Goal: Task Accomplishment & Management: Manage account settings

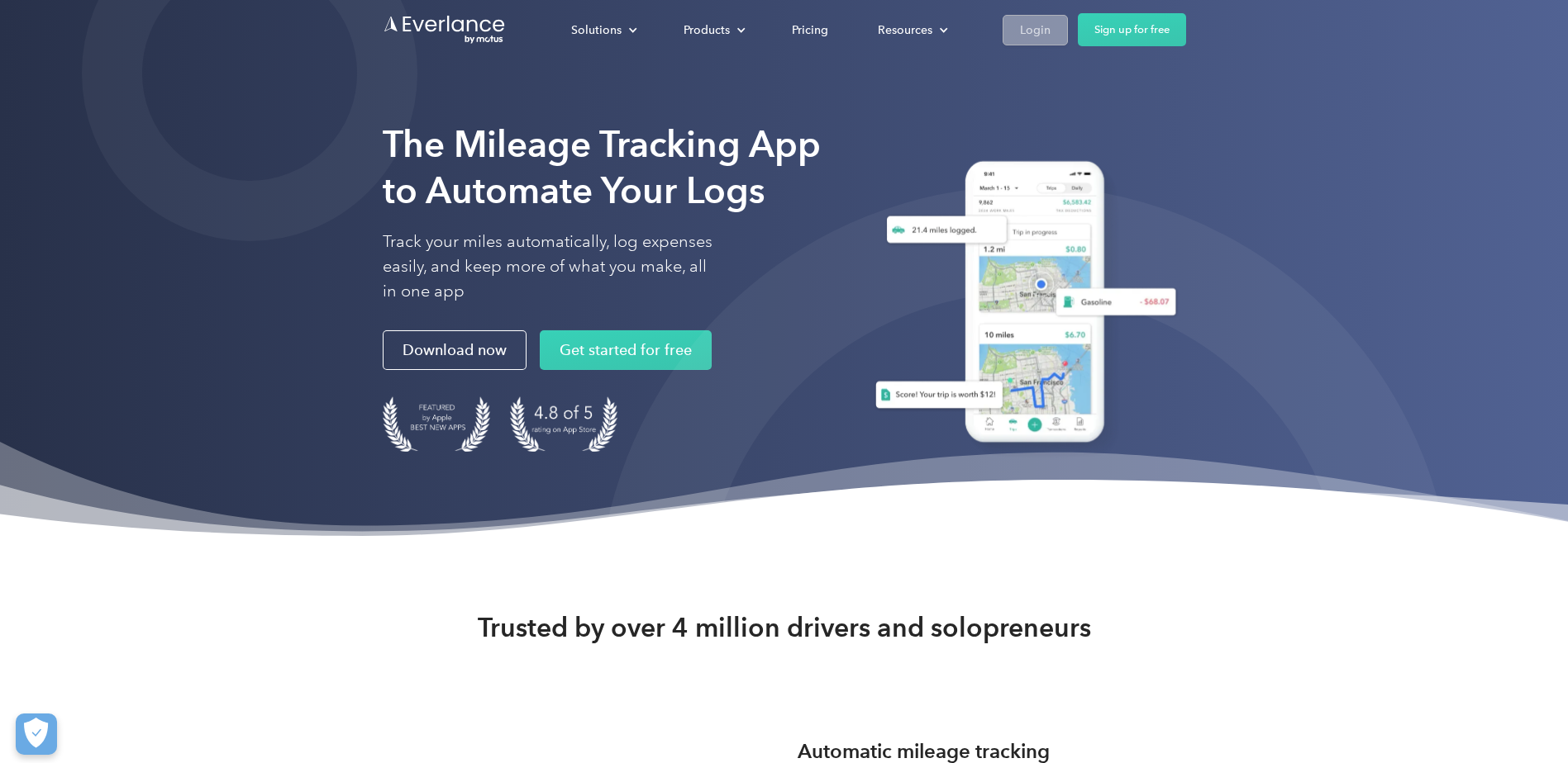
click at [1018, 26] on link "Login" at bounding box center [1035, 30] width 65 height 31
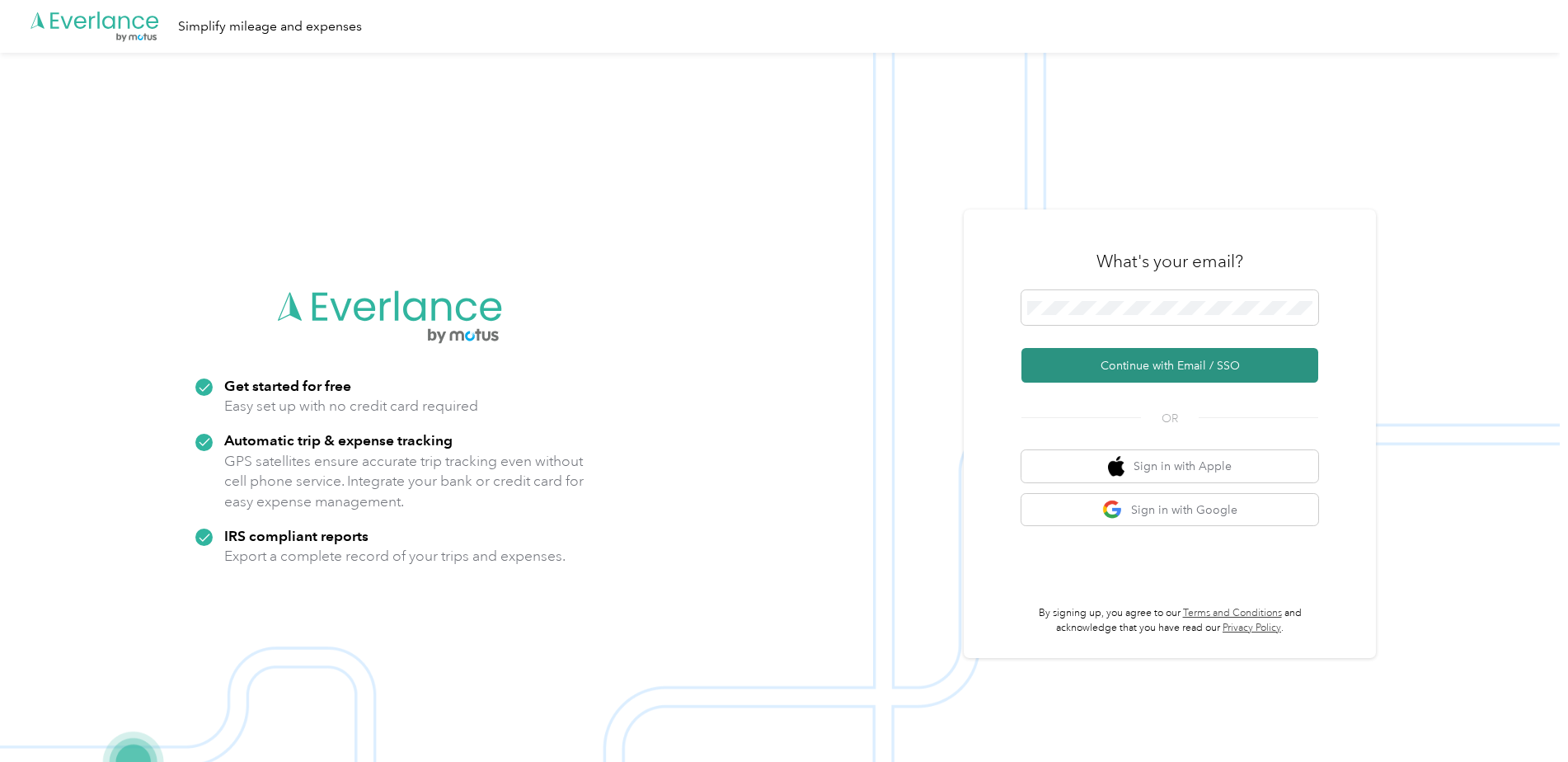
click at [1042, 366] on button "Continue with Email / SSO" at bounding box center [1170, 366] width 297 height 34
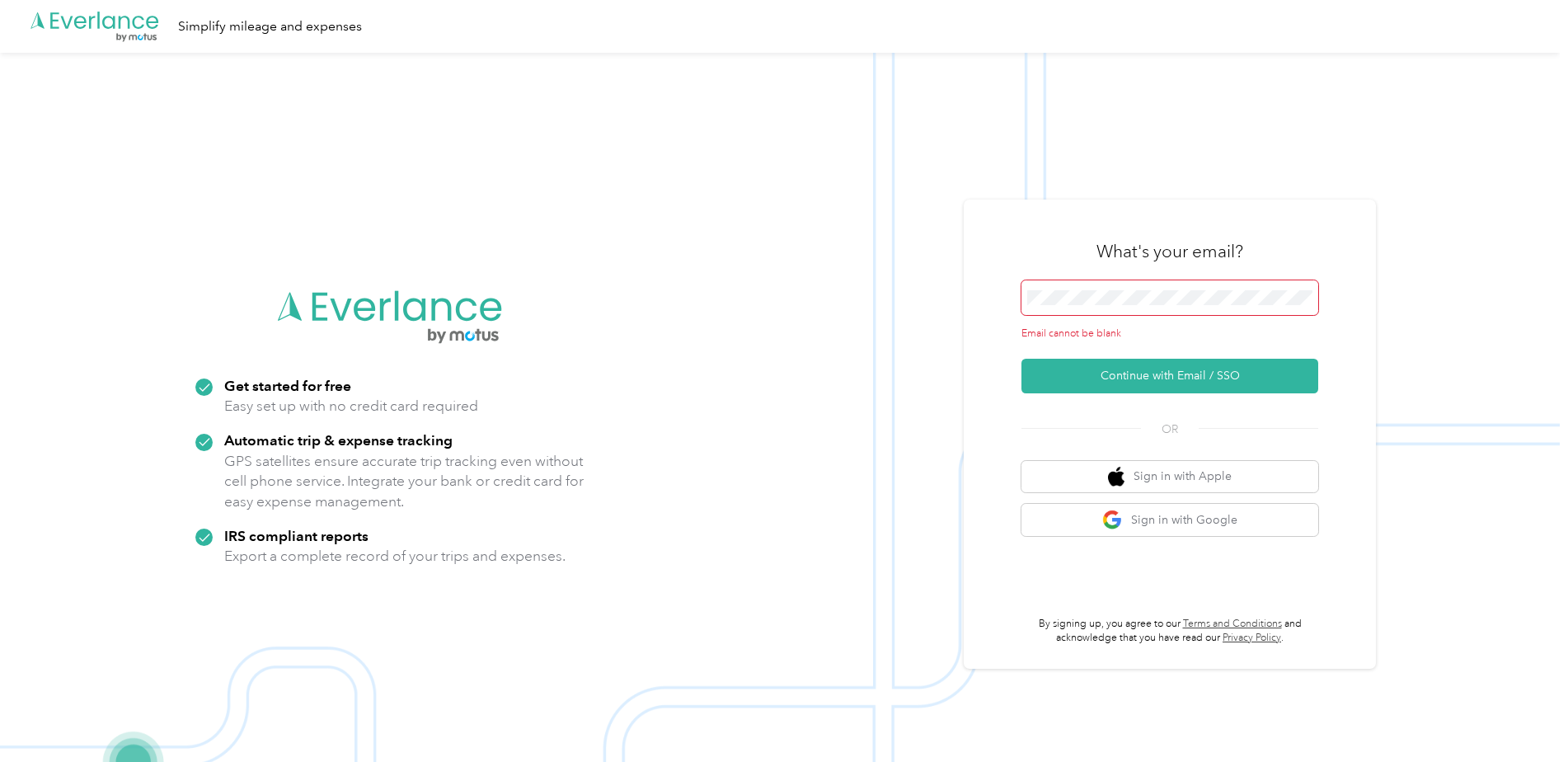
click at [1064, 289] on span at bounding box center [1170, 298] width 297 height 34
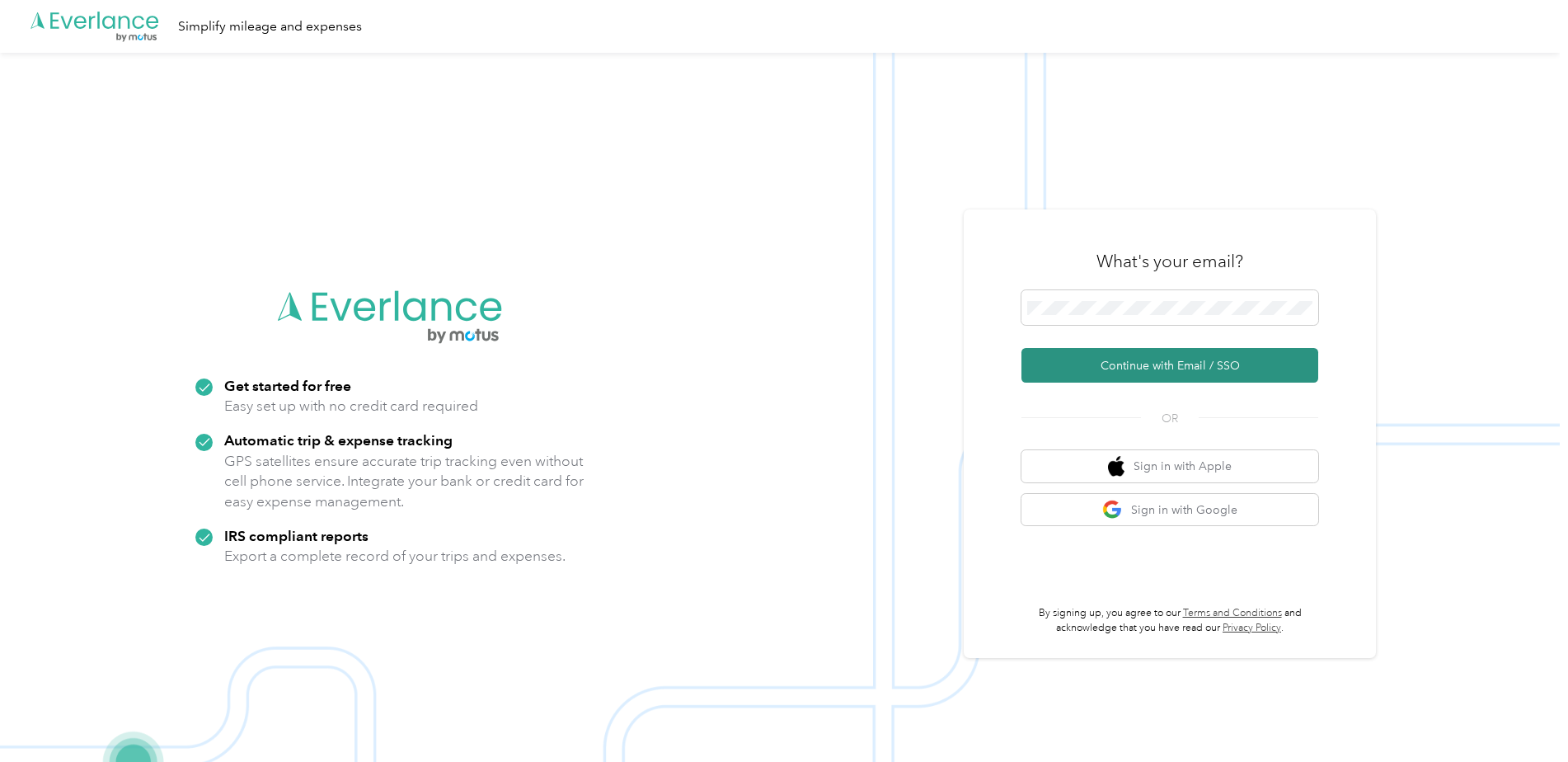
click at [1076, 360] on button "Continue with Email / SSO" at bounding box center [1170, 366] width 297 height 34
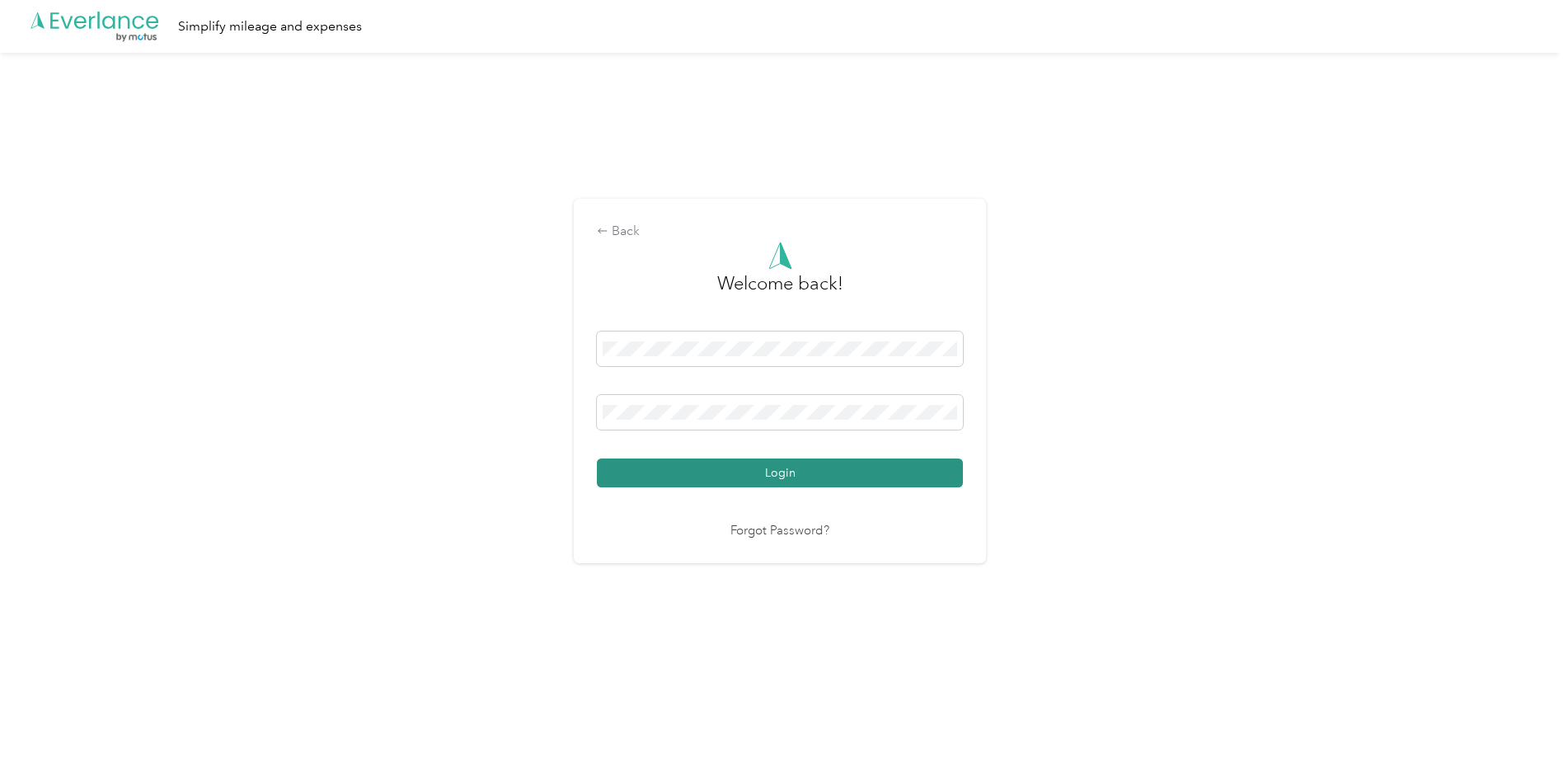
click at [709, 467] on button "Login" at bounding box center [780, 473] width 366 height 29
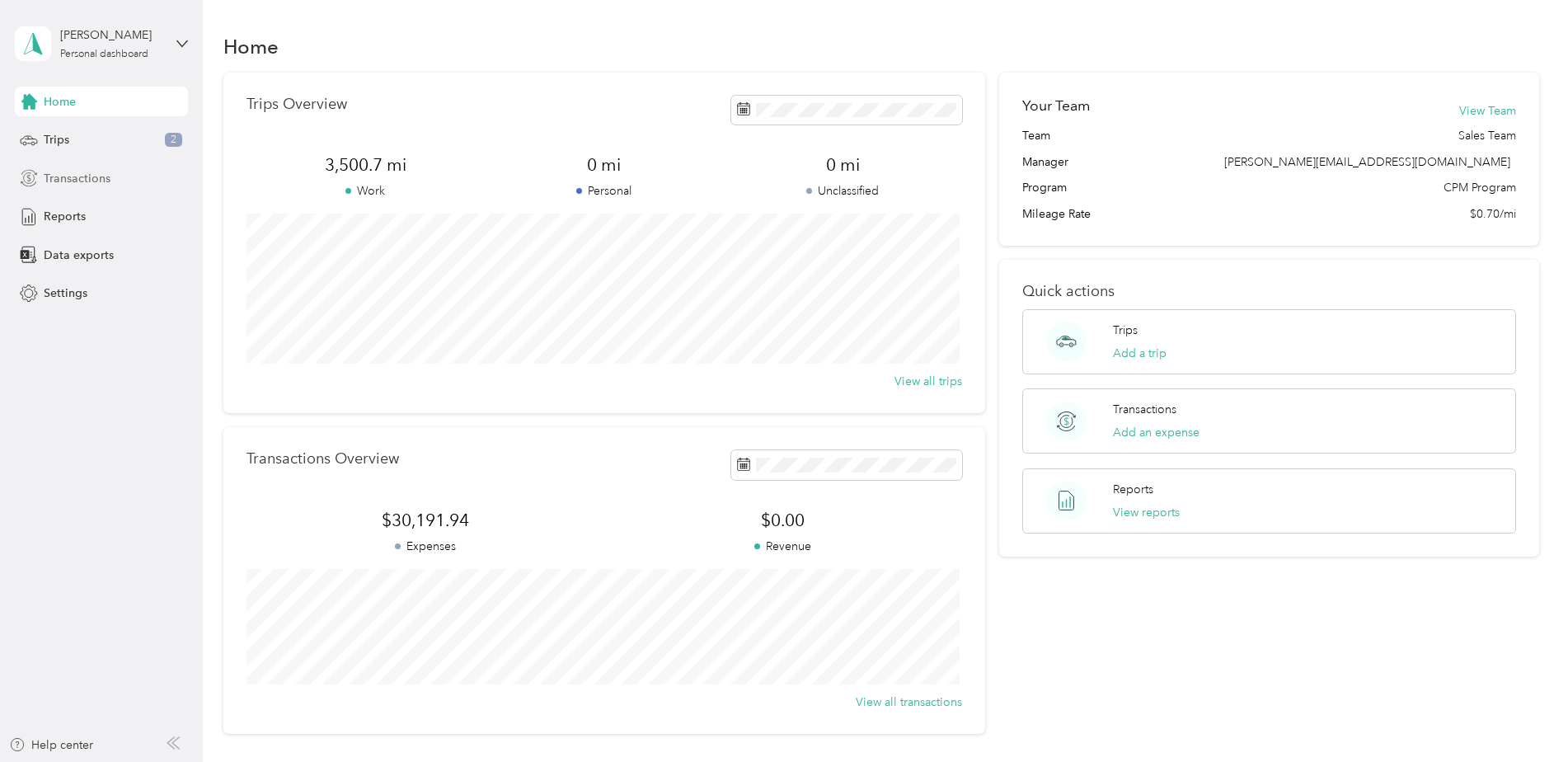
click at [118, 177] on div "Transactions" at bounding box center [101, 178] width 173 height 30
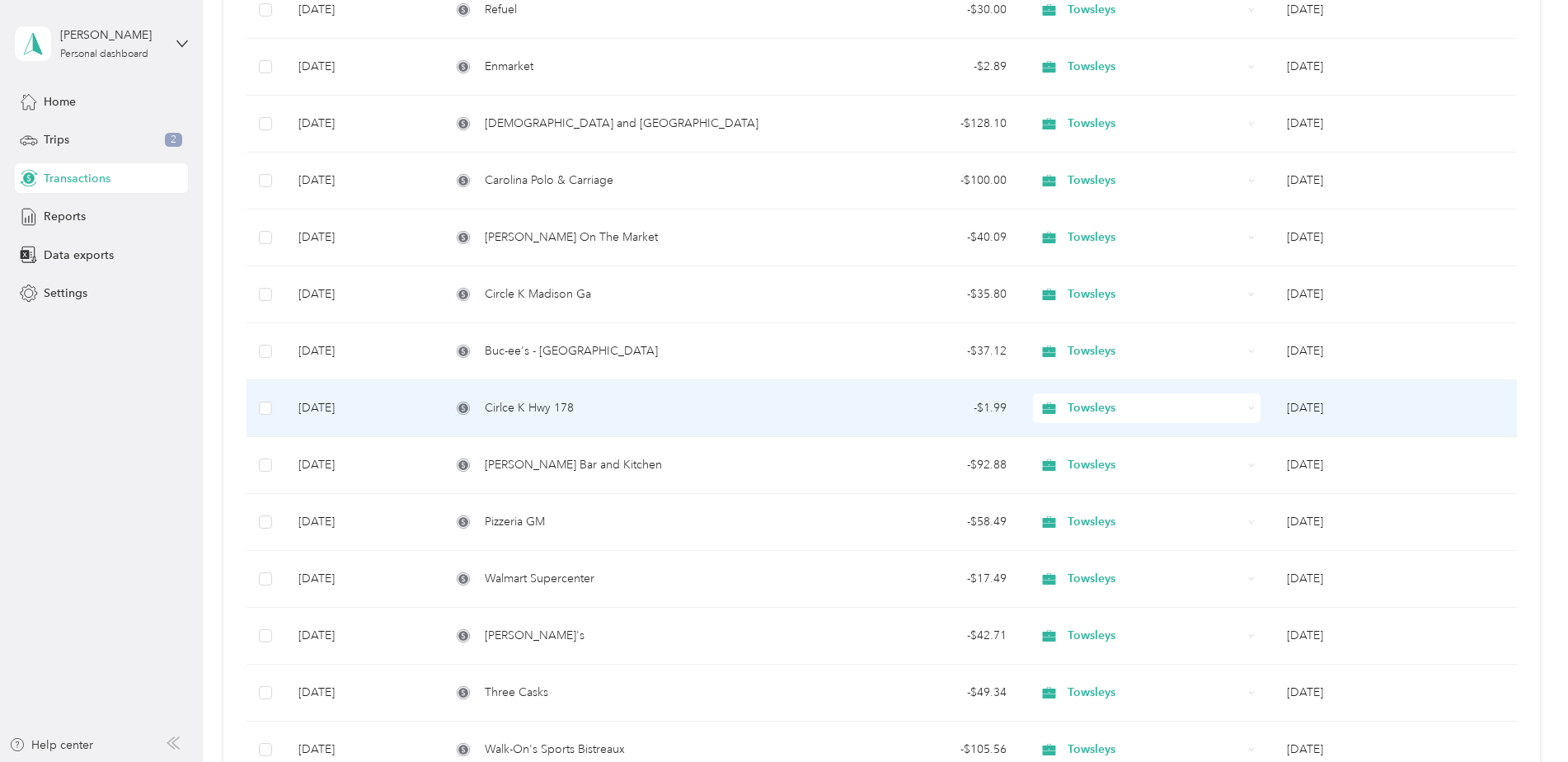
scroll to position [825, 0]
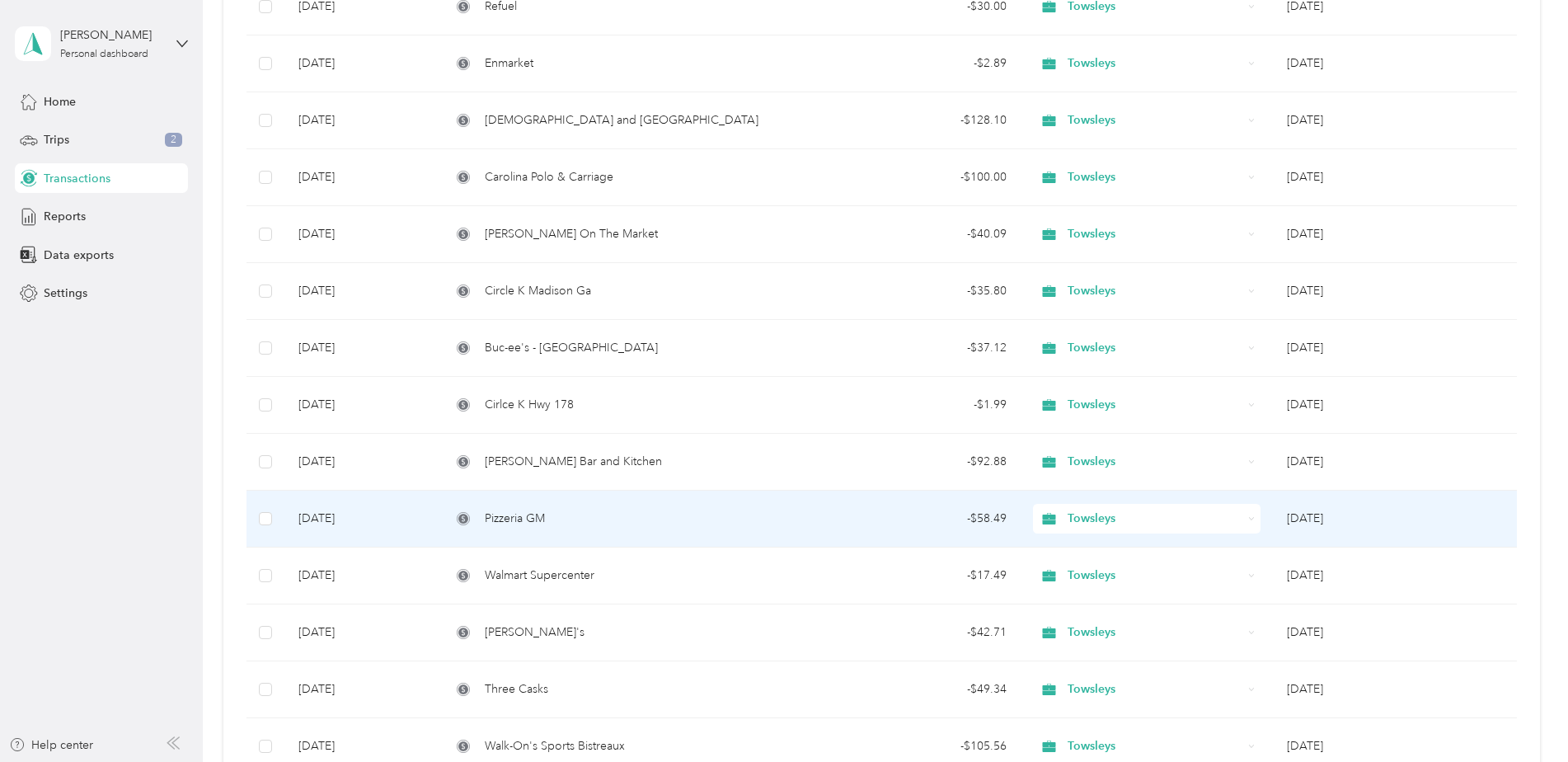
click at [983, 522] on div "- $58.49" at bounding box center [911, 518] width 192 height 18
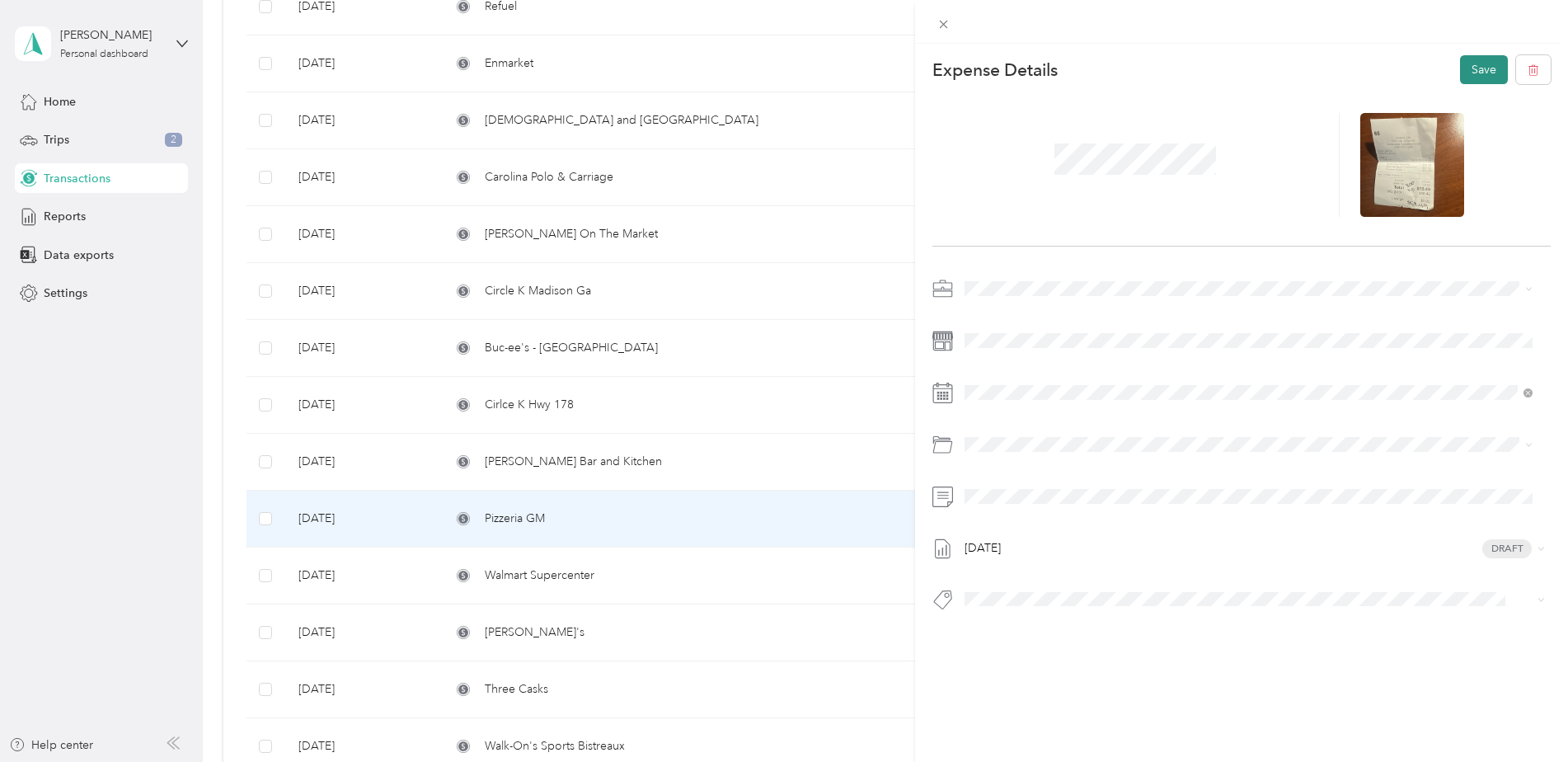
click at [1468, 64] on button "Save" at bounding box center [1484, 70] width 48 height 29
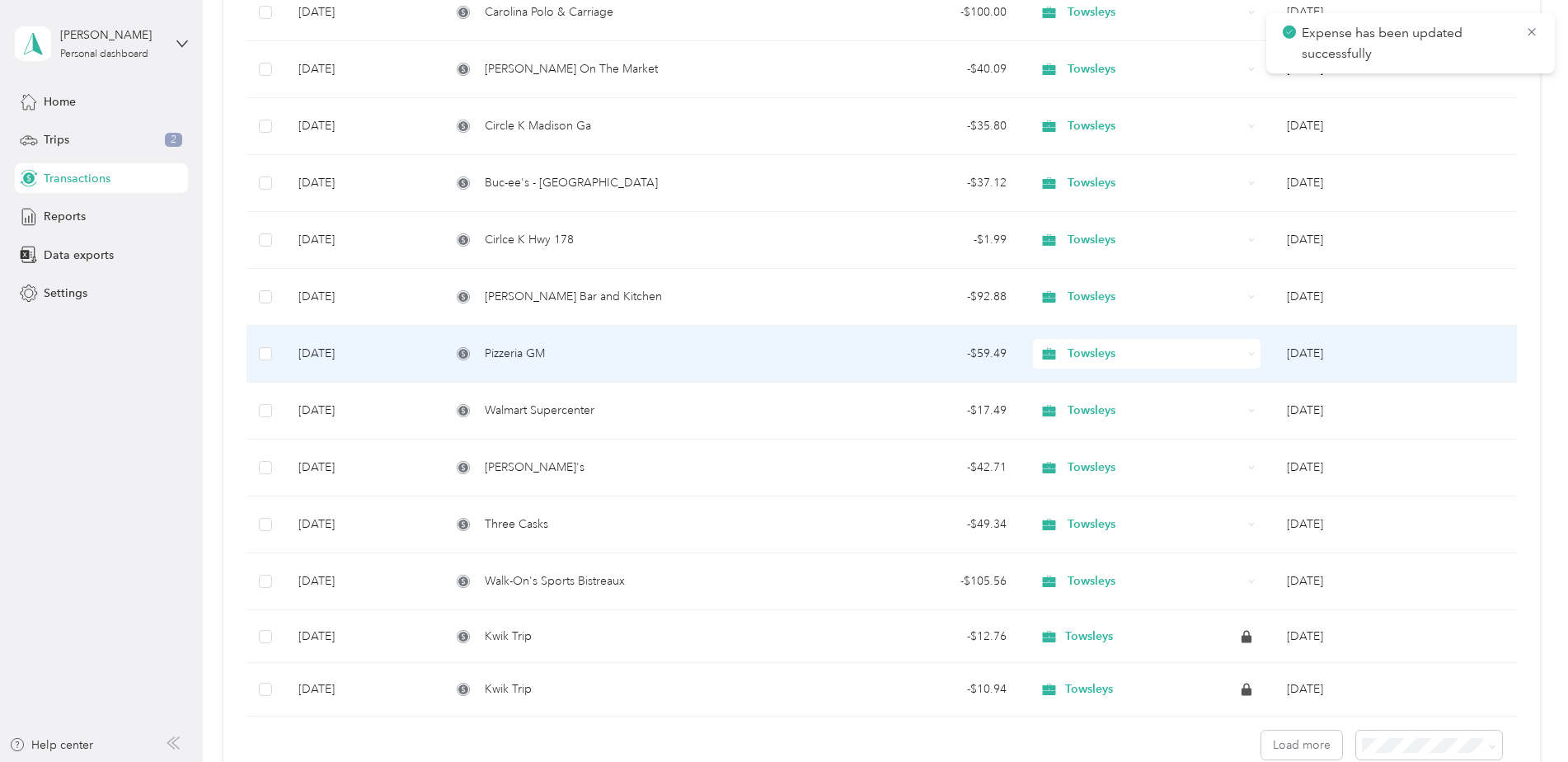
scroll to position [1073, 0]
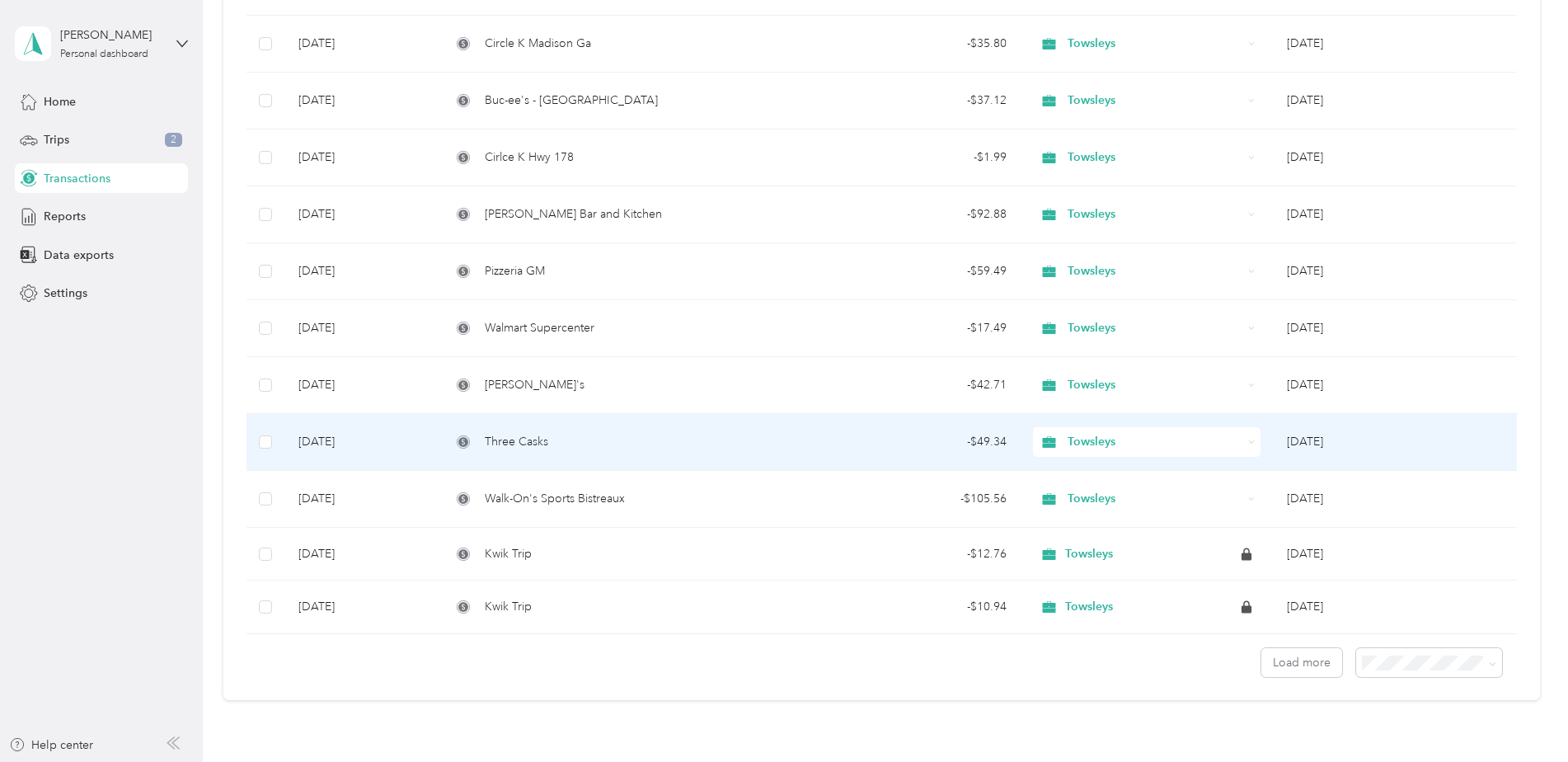
click at [519, 439] on span "Three Casks" at bounding box center [516, 442] width 63 height 18
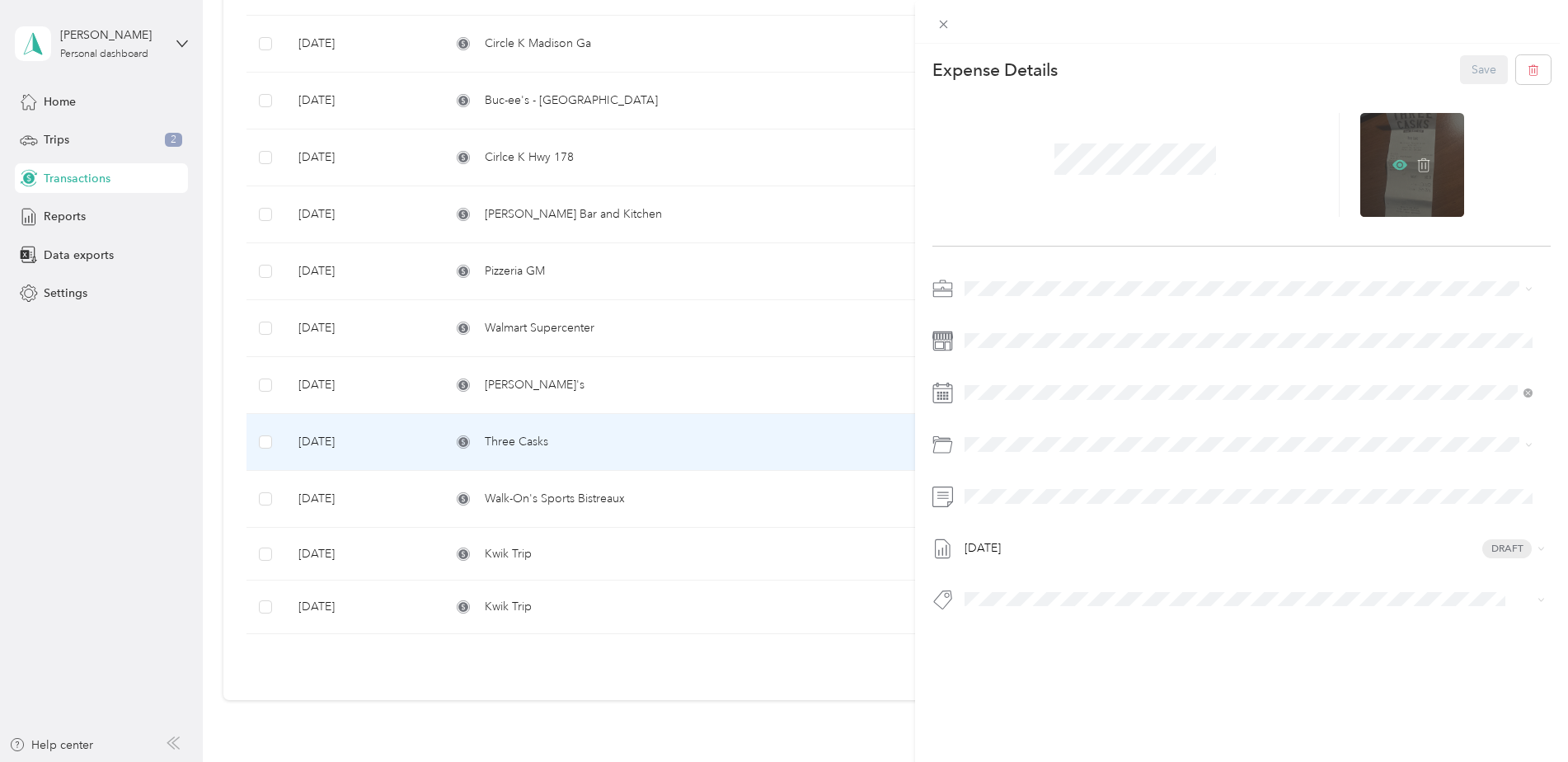
click at [1393, 159] on icon at bounding box center [1400, 165] width 15 height 15
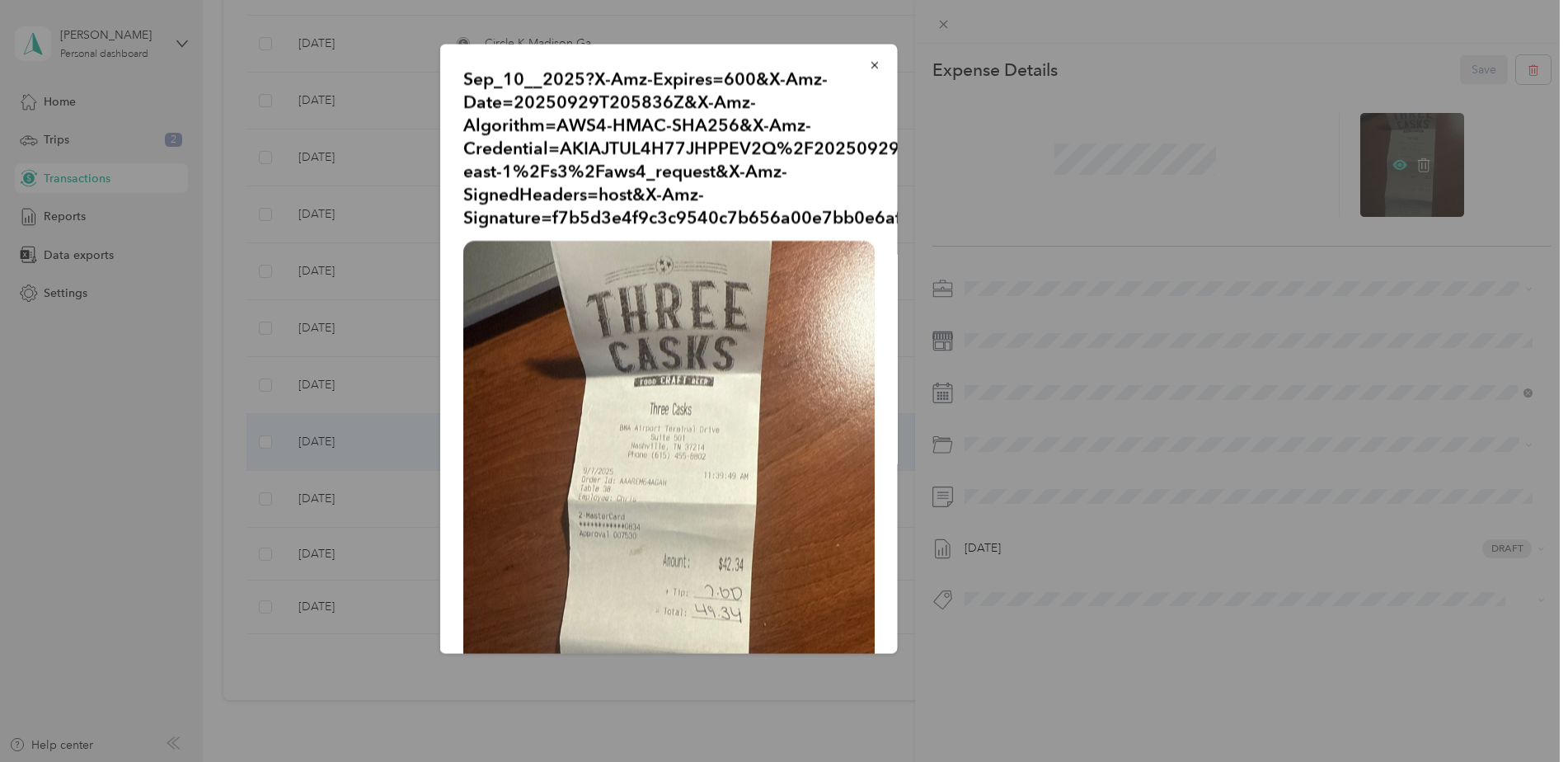
click at [1389, 159] on div at bounding box center [784, 381] width 1568 height 762
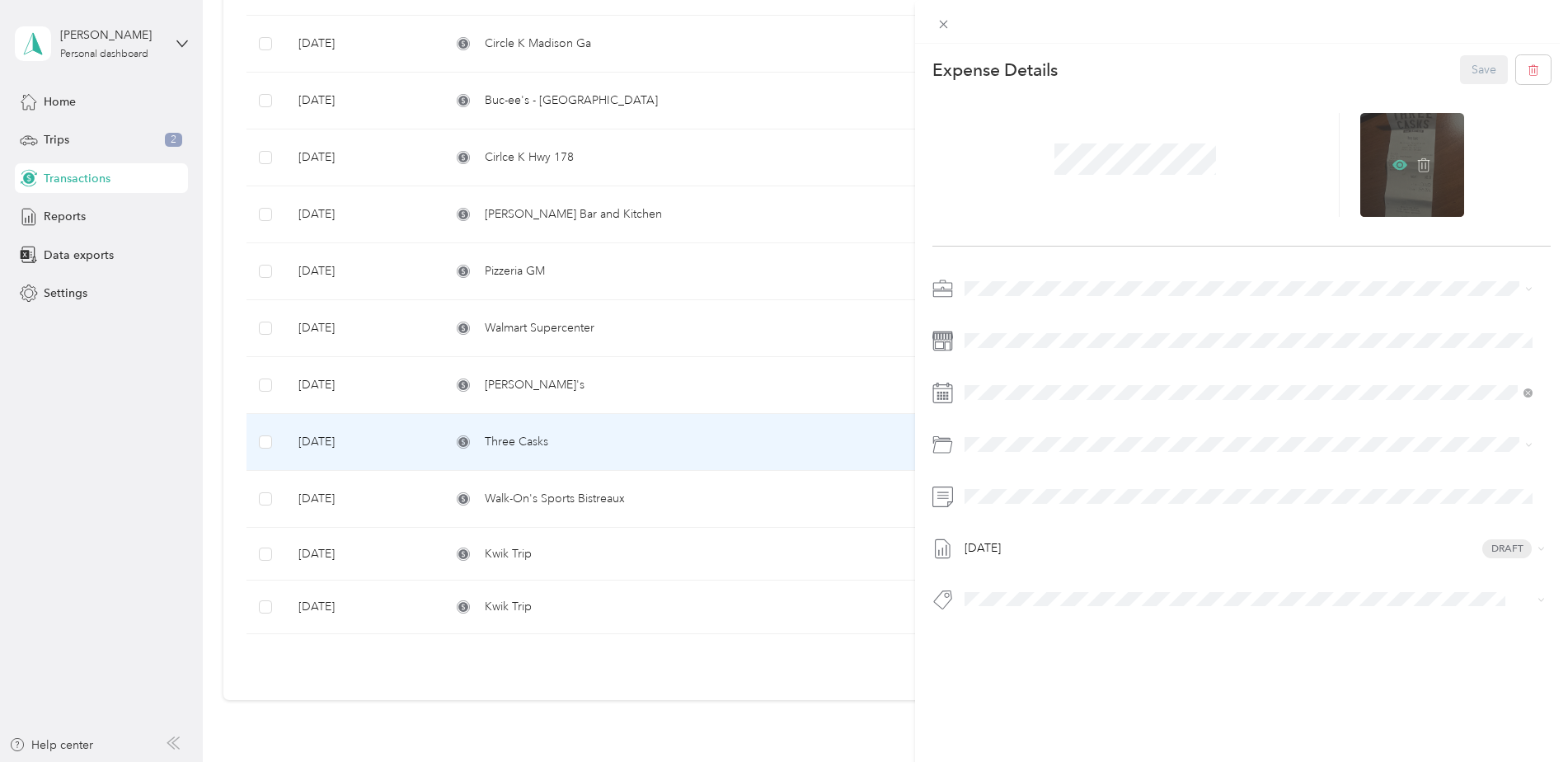
click at [1393, 159] on icon at bounding box center [1400, 165] width 15 height 15
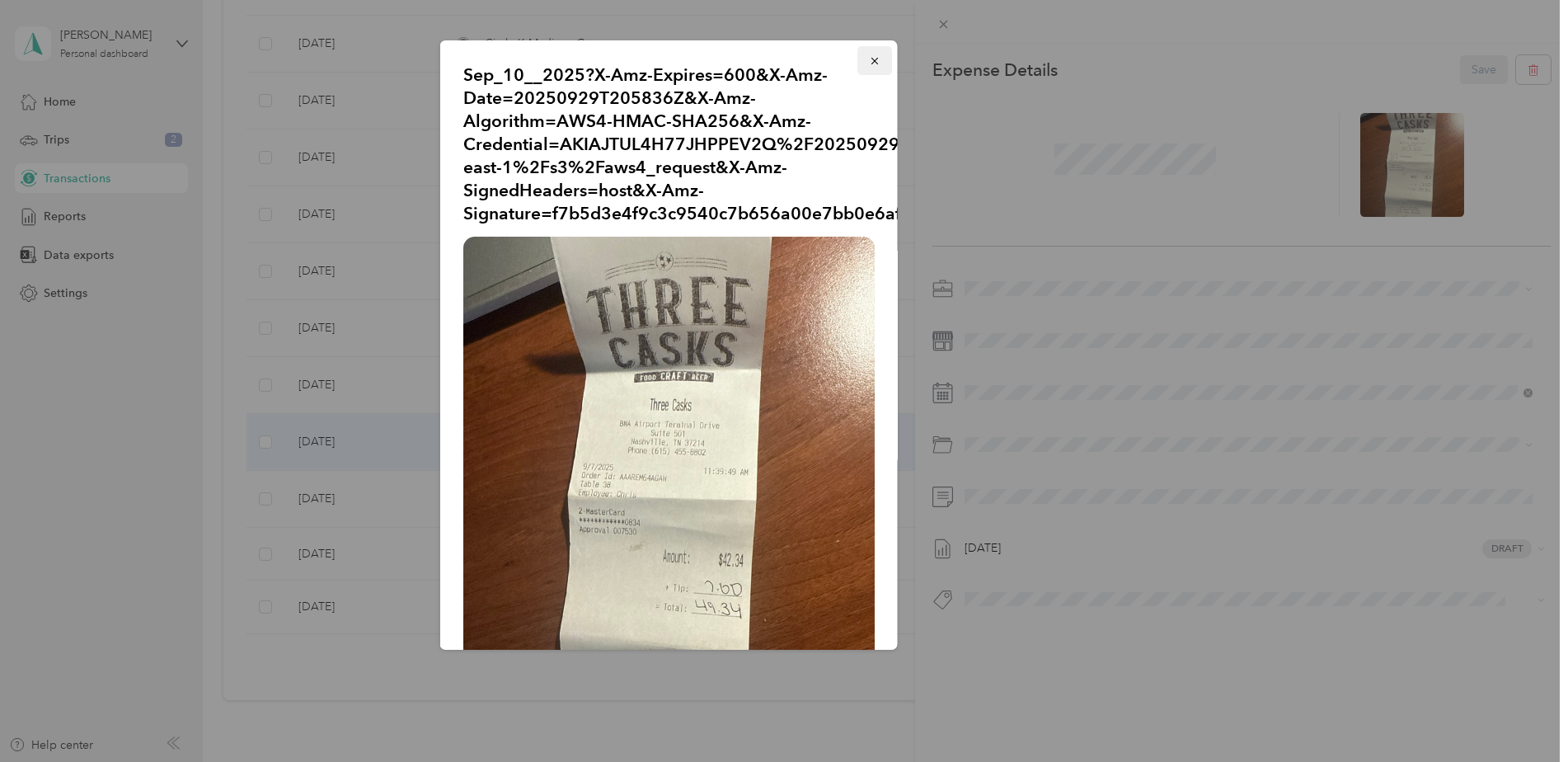
click at [869, 54] on span "button" at bounding box center [874, 60] width 11 height 14
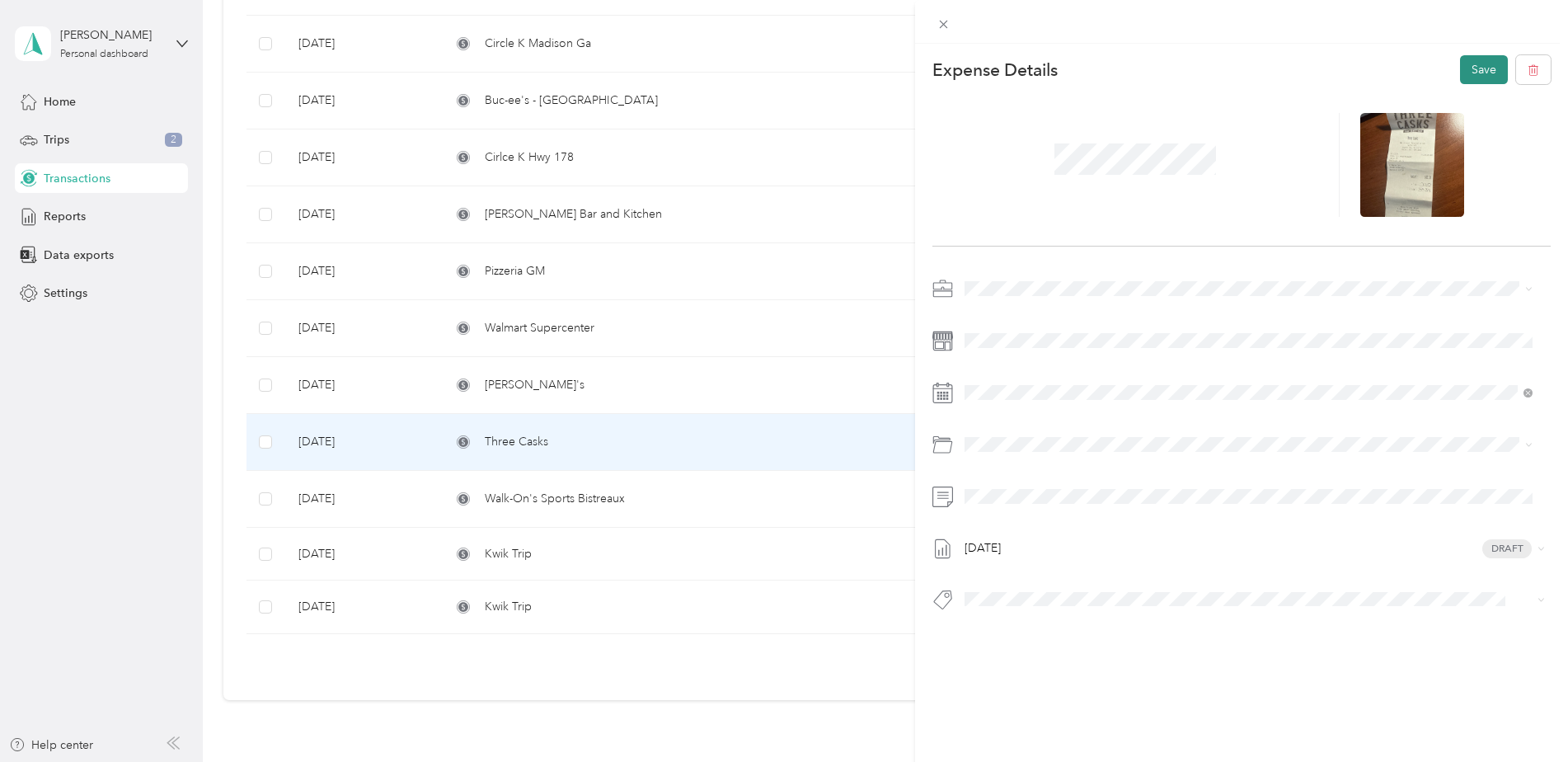
click at [1460, 70] on button "Save" at bounding box center [1484, 70] width 48 height 29
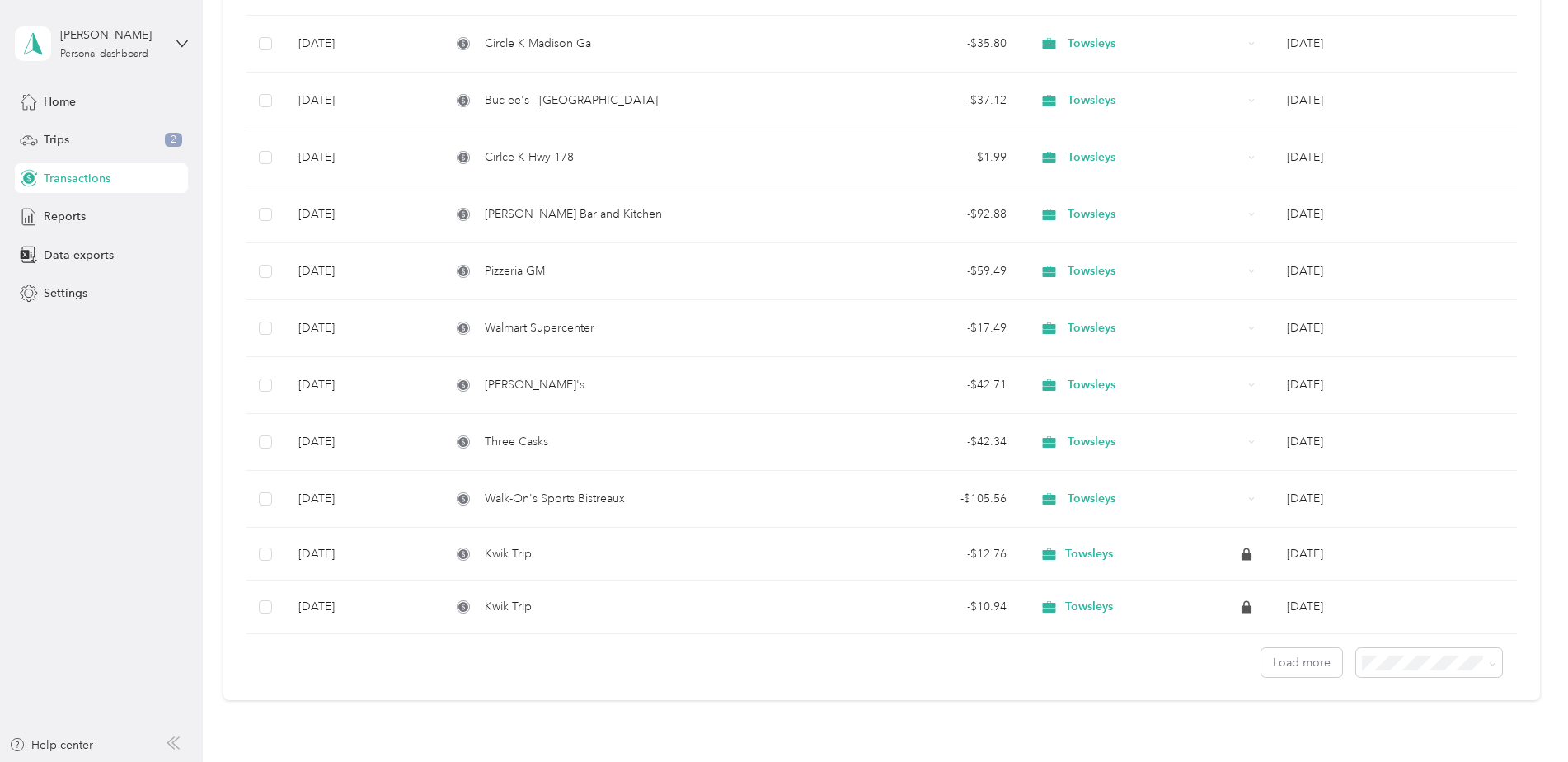
scroll to position [1155, 0]
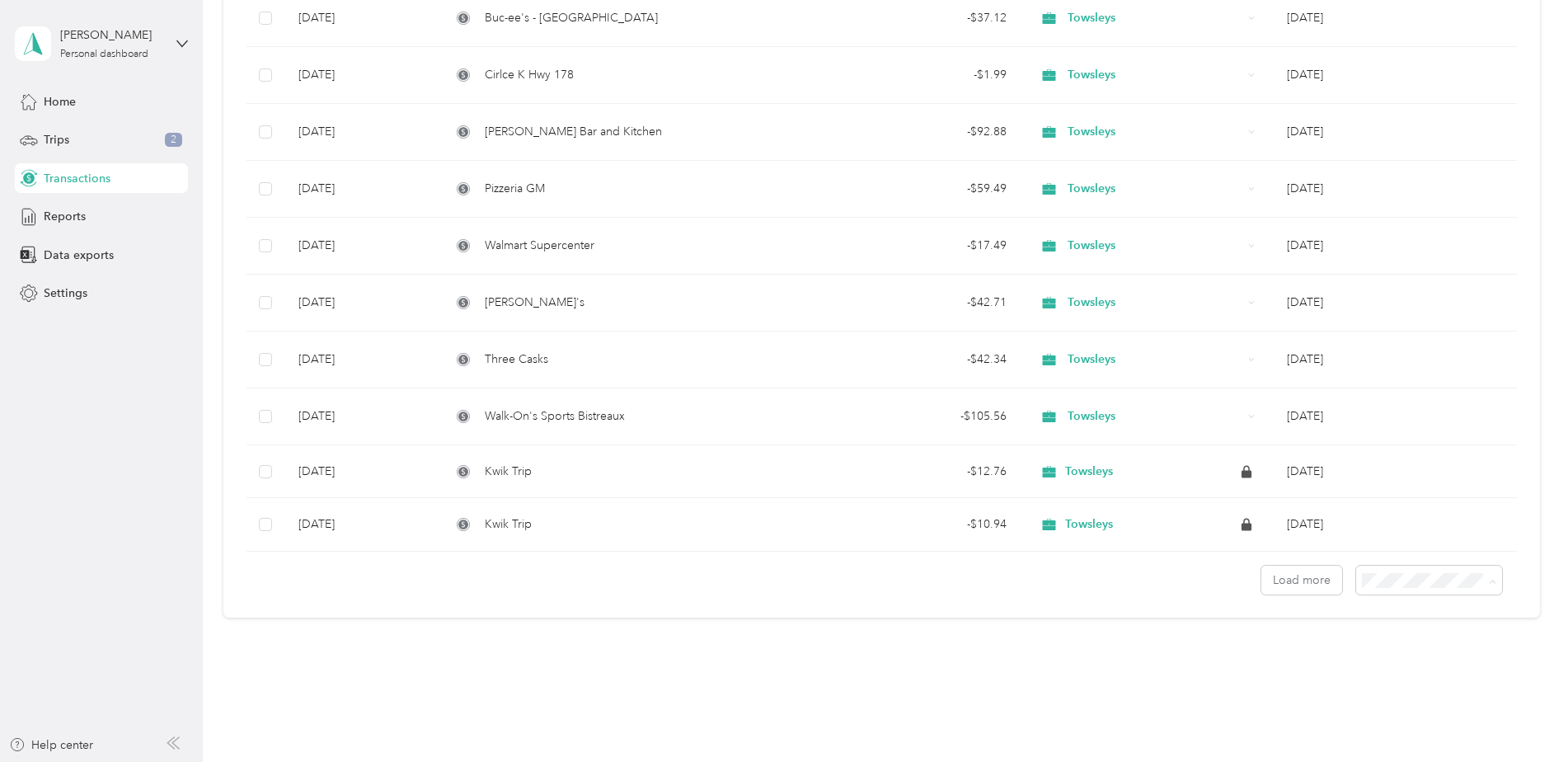
click at [1387, 638] on span "50 per load" at bounding box center [1394, 639] width 61 height 14
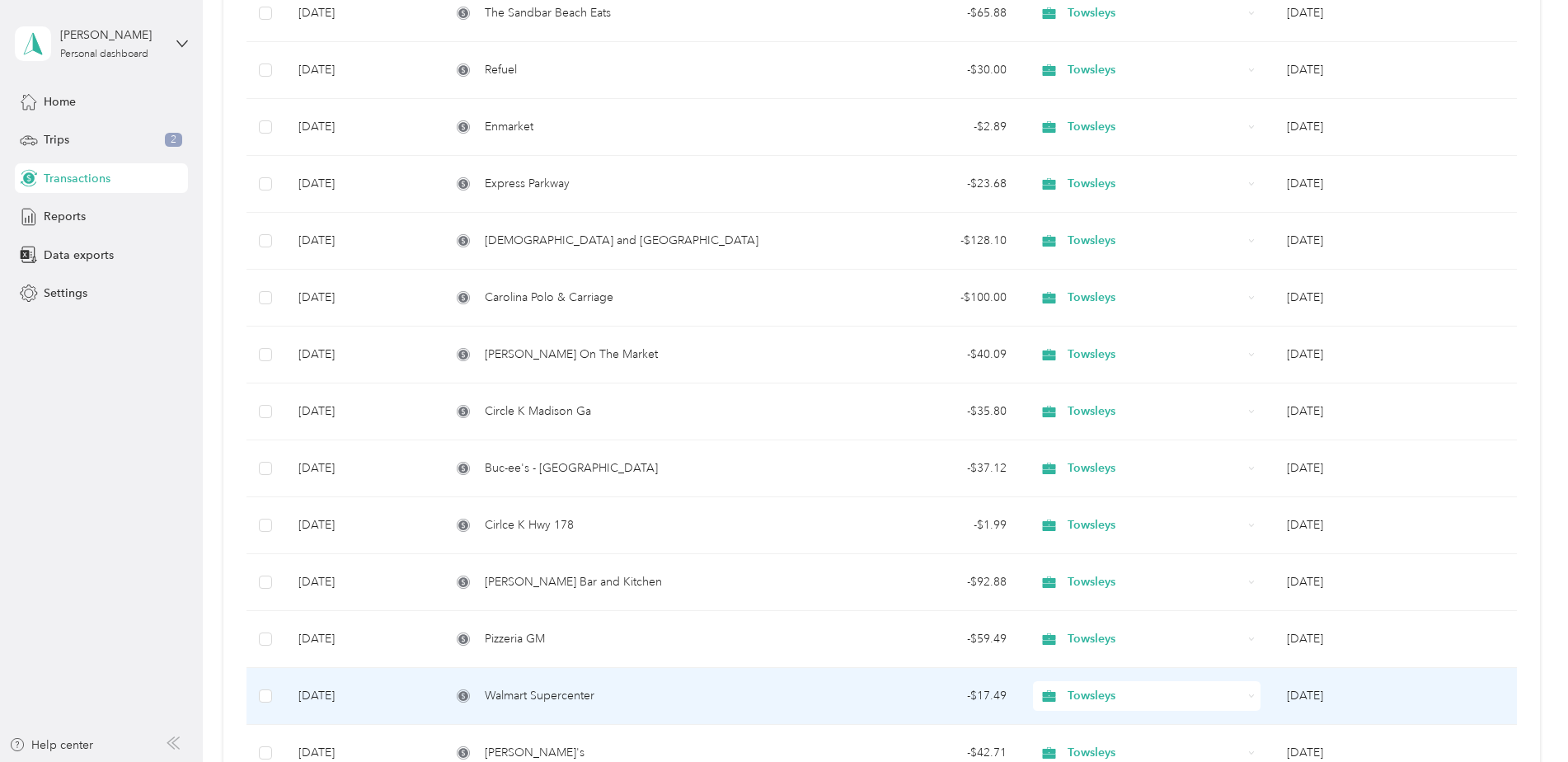
scroll to position [825, 0]
